Goal: Use online tool/utility

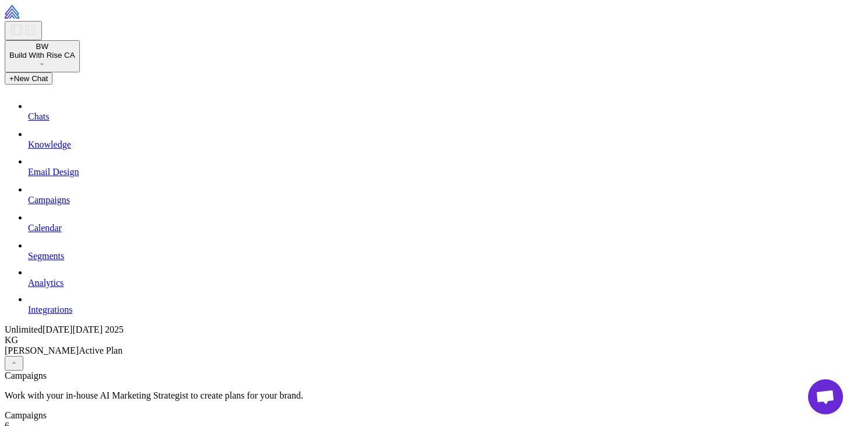
click at [75, 55] on span "Build With Rise CA" at bounding box center [42, 55] width 66 height 9
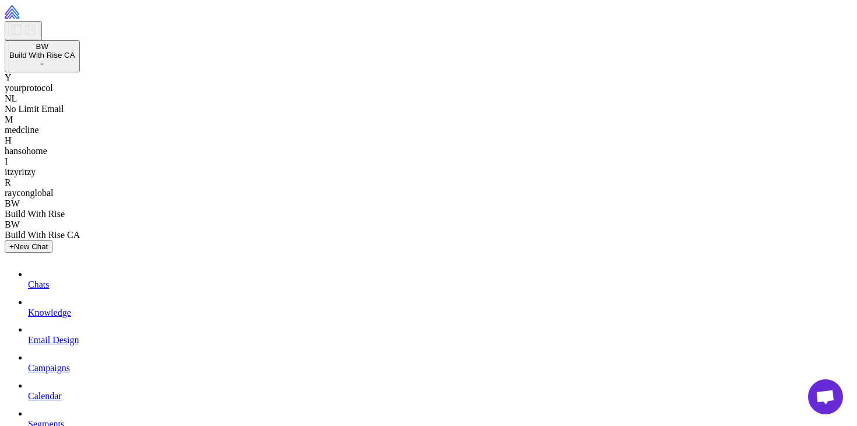
scroll to position [11, 0]
click at [39, 135] on span "medcline" at bounding box center [22, 130] width 34 height 10
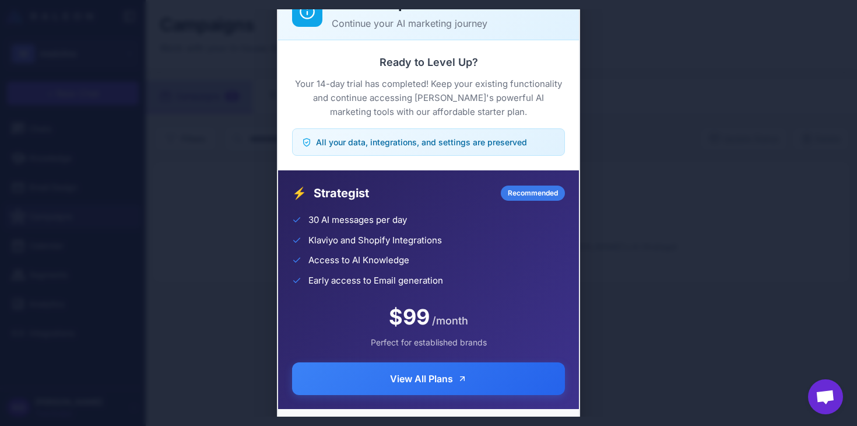
click at [664, 197] on div "Trial Complete Continue your AI marketing journey Ready to Level Up? Your 14-da…" at bounding box center [428, 212] width 857 height 407
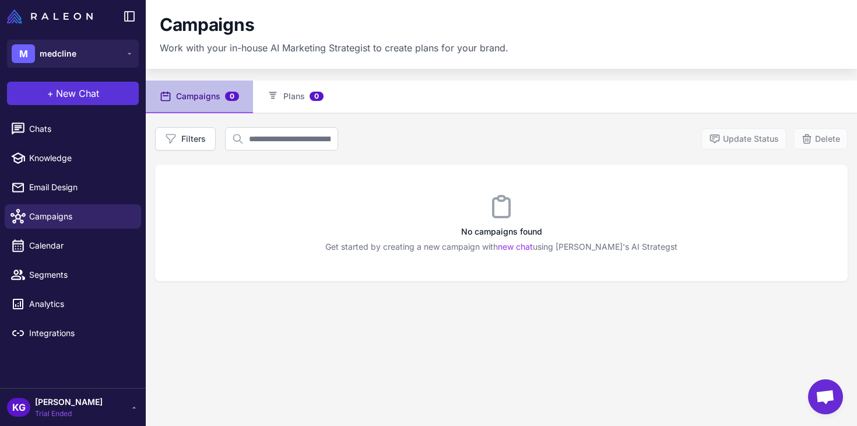
click at [68, 96] on span "New Chat" at bounding box center [77, 93] width 43 height 14
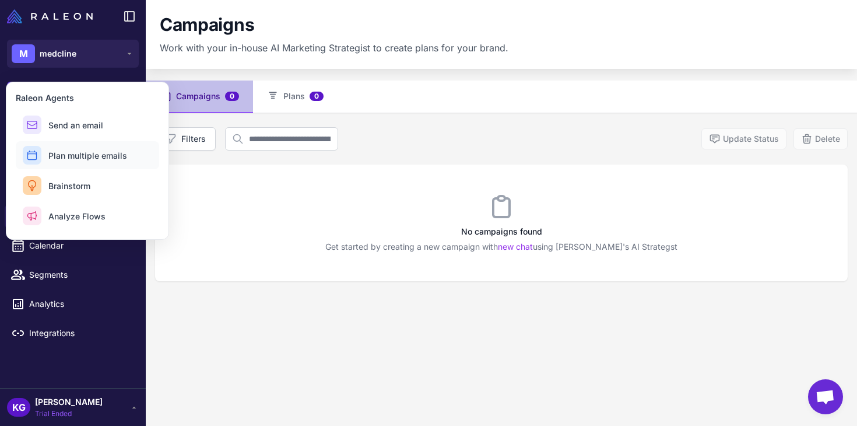
click at [89, 156] on span "Plan multiple emails" at bounding box center [87, 155] width 79 height 12
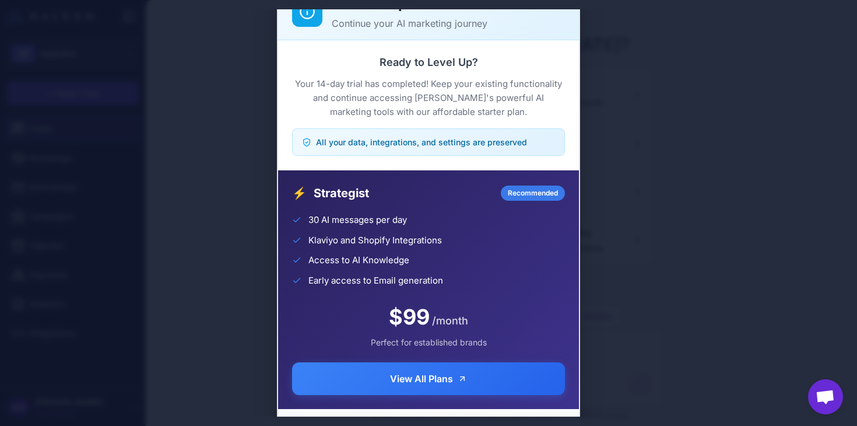
scroll to position [102, 0]
click at [726, 252] on div "Trial Complete Continue your AI marketing journey Ready to Level Up? Your 14-da…" at bounding box center [428, 212] width 857 height 407
click at [155, 174] on div "Trial Complete Continue your AI marketing journey Ready to Level Up? Your 14-da…" at bounding box center [428, 212] width 857 height 407
